Goal: Task Accomplishment & Management: Complete application form

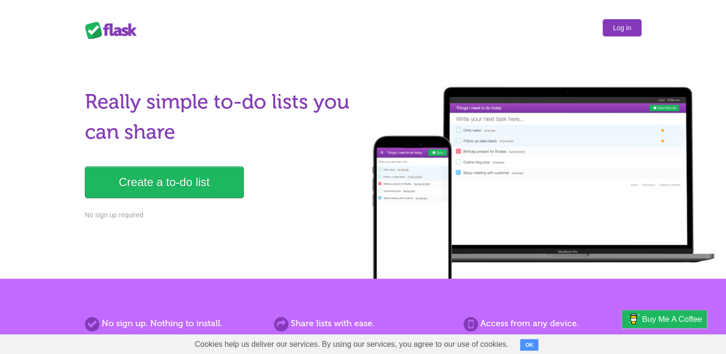
click at [624, 28] on link "Log in" at bounding box center [622, 27] width 38 height 17
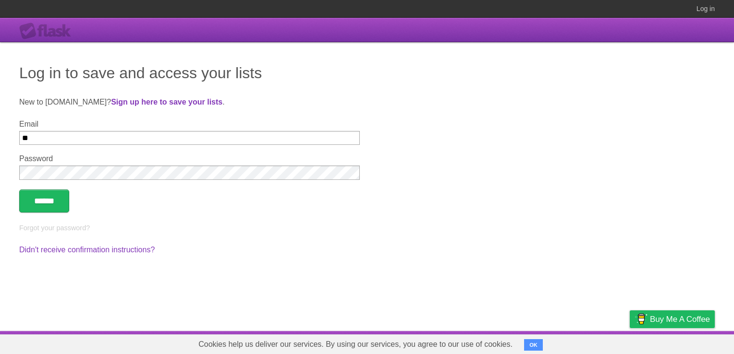
type input "**********"
click at [19, 190] on input "******" at bounding box center [44, 201] width 50 height 23
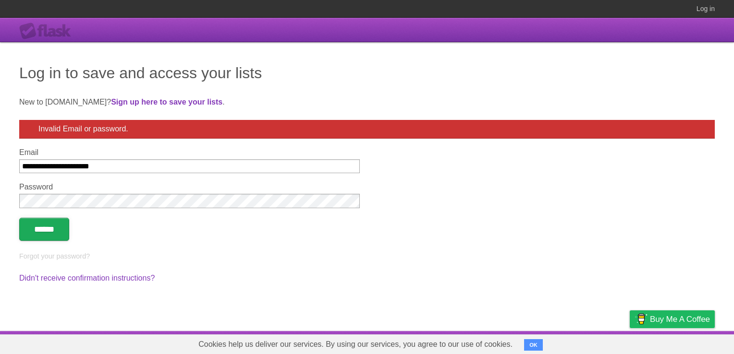
click at [51, 231] on input "******" at bounding box center [44, 229] width 50 height 23
